Goal: Transaction & Acquisition: Download file/media

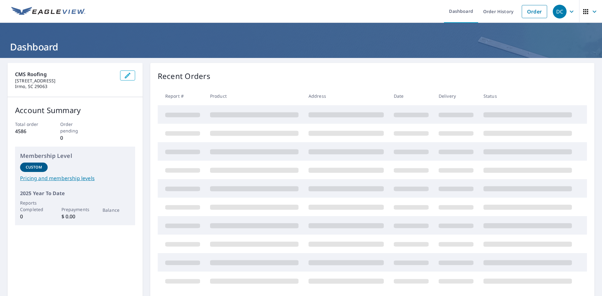
click at [220, 44] on h1 "Dashboard" at bounding box center [301, 46] width 587 height 13
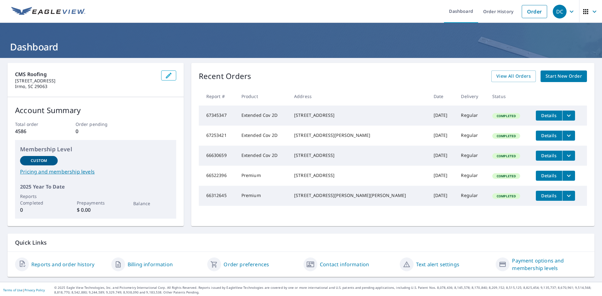
click at [565, 114] on icon "filesDropdownBtn-67345347" at bounding box center [569, 116] width 8 height 8
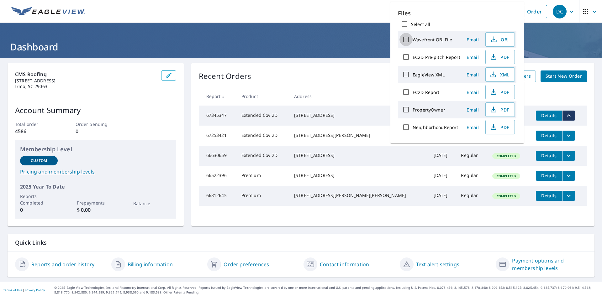
click at [408, 40] on input "Wavefront OBJ File" at bounding box center [406, 39] width 13 height 13
checkbox input "true"
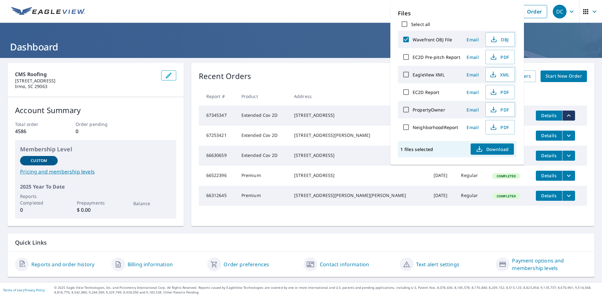
click at [495, 152] on span "Download" at bounding box center [492, 150] width 33 height 8
click at [398, 235] on div "Quick Links" at bounding box center [301, 243] width 587 height 18
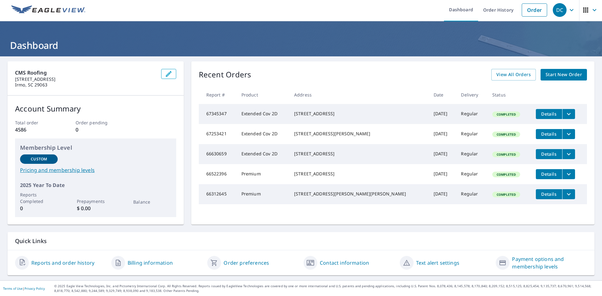
scroll to position [2, 0]
click at [565, 115] on icon "filesDropdownBtn-67345347" at bounding box center [569, 114] width 8 height 8
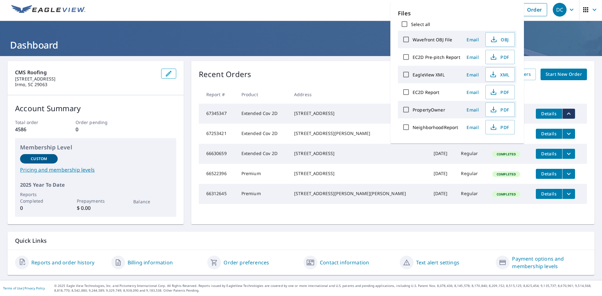
click at [565, 115] on icon "filesDropdownBtn-67345347" at bounding box center [569, 114] width 8 height 8
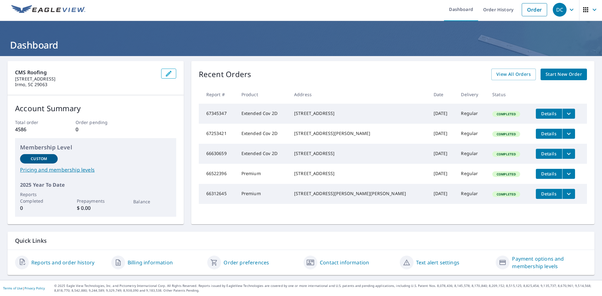
click at [540, 114] on span "Details" at bounding box center [549, 114] width 19 height 6
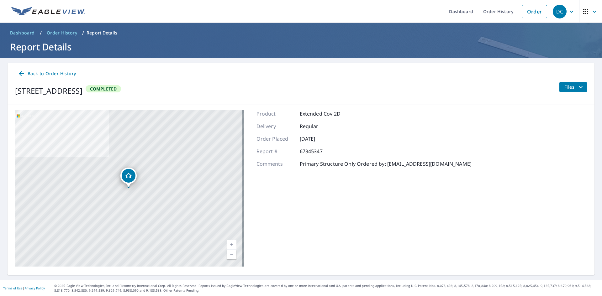
click at [304, 153] on p "67345347" at bounding box center [319, 152] width 38 height 8
copy p "67345347"
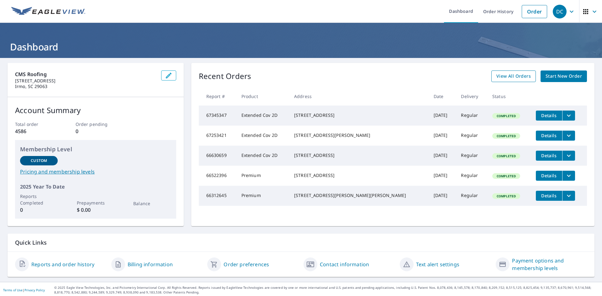
click at [503, 78] on span "View All Orders" at bounding box center [514, 76] width 35 height 8
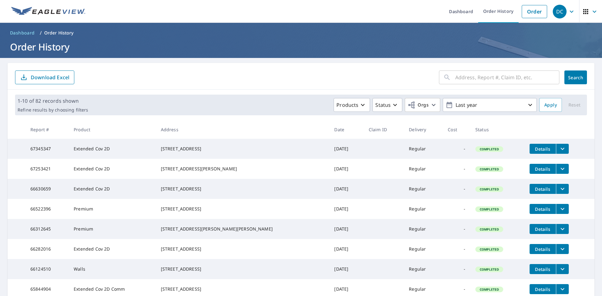
click at [476, 152] on span "Completed" at bounding box center [489, 149] width 27 height 4
click at [45, 149] on td "67345347" at bounding box center [46, 149] width 43 height 20
click at [99, 151] on td "Extended Cov 2D" at bounding box center [112, 149] width 87 height 20
click at [223, 141] on td "[STREET_ADDRESS]" at bounding box center [243, 149] width 174 height 20
click at [534, 150] on span "Details" at bounding box center [543, 149] width 19 height 6
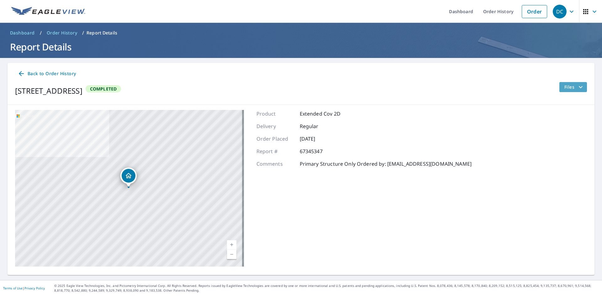
click at [568, 89] on span "Files" at bounding box center [575, 87] width 20 height 8
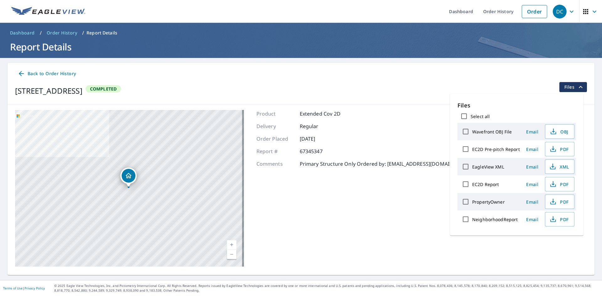
click at [479, 118] on label "Select all" at bounding box center [480, 117] width 19 height 6
click at [471, 118] on input "Select all" at bounding box center [464, 116] width 13 height 13
checkbox input "true"
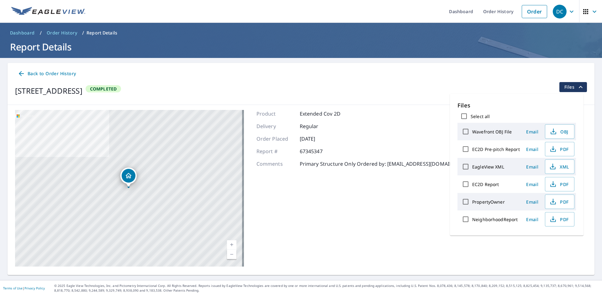
checkbox input "true"
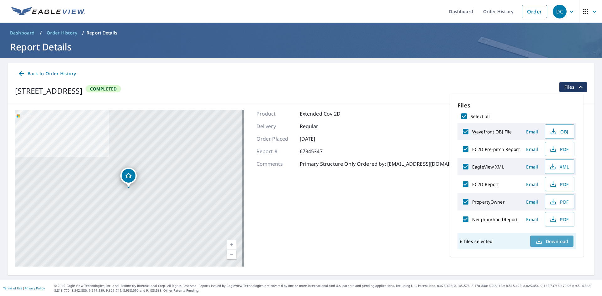
click at [549, 244] on span "Download" at bounding box center [552, 242] width 33 height 8
